Goal: Task Accomplishment & Management: Use online tool/utility

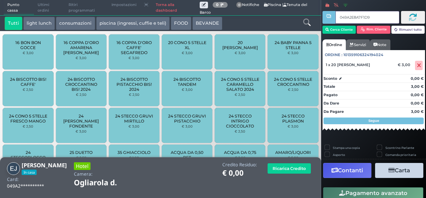
type input "049A2E8A7F1D94"
type input "0483A80A3A1691"
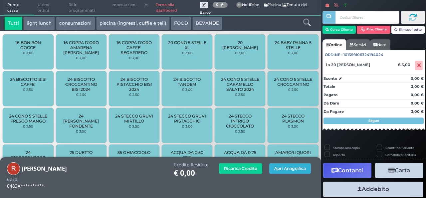
click at [285, 171] on button "Apri Anagrafica" at bounding box center [291, 168] width 42 height 10
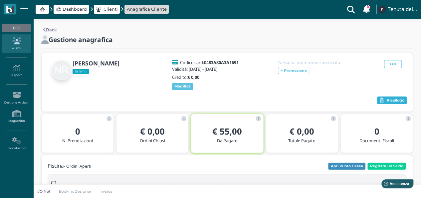
click at [389, 102] on button "Riepilogo" at bounding box center [392, 100] width 30 height 8
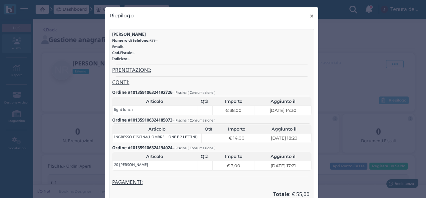
click at [309, 19] on span "×" at bounding box center [311, 16] width 5 height 9
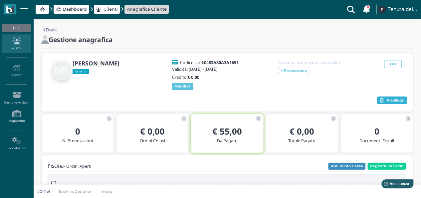
click at [382, 98] on icon "button" at bounding box center [382, 100] width 4 height 5
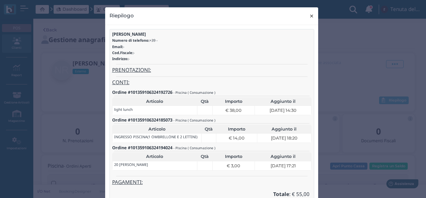
click at [311, 18] on span "×" at bounding box center [311, 16] width 5 height 9
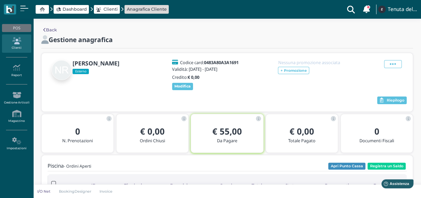
click at [396, 170] on div at bounding box center [227, 170] width 359 height 2
click at [383, 166] on button "Registra un Saldo" at bounding box center [387, 165] width 38 height 7
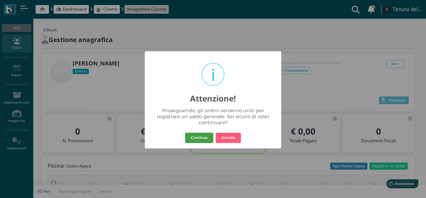
click at [202, 138] on button "Continua" at bounding box center [199, 137] width 28 height 11
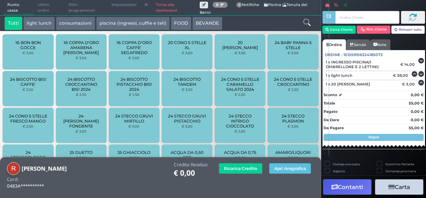
scroll to position [47, 0]
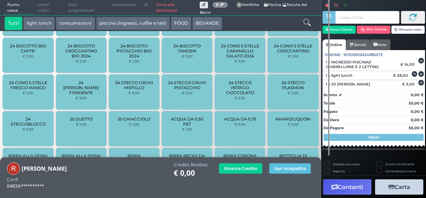
click at [400, 192] on button "Carta" at bounding box center [399, 186] width 48 height 15
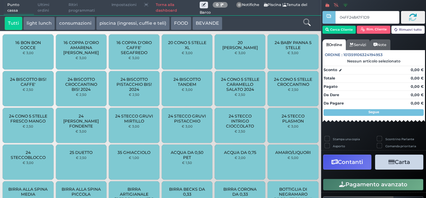
type input "04FF248A7F1D94"
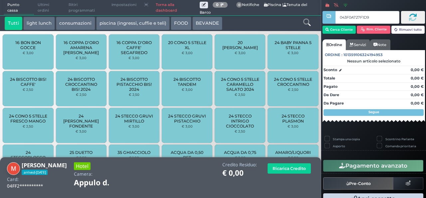
type input "043F0A727F1D95"
type input "0408FA0A3A1691"
